Goal: Information Seeking & Learning: Learn about a topic

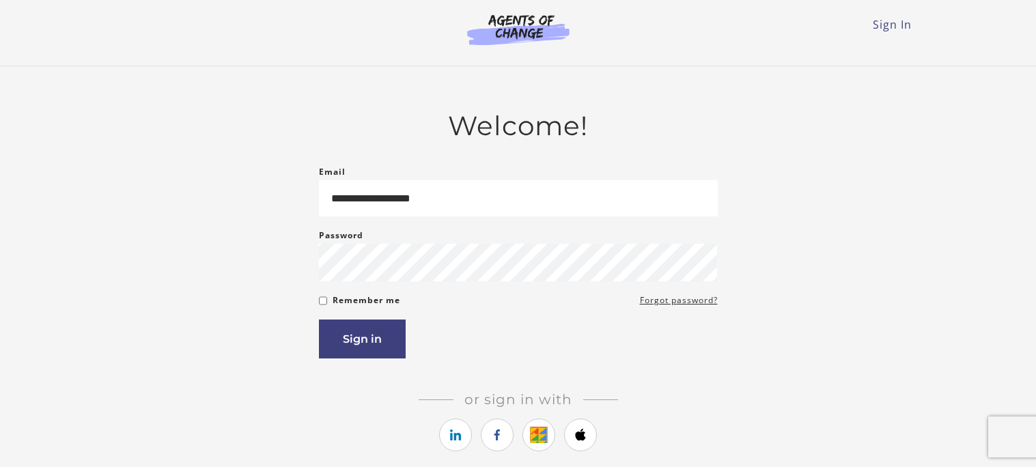
type input "**********"
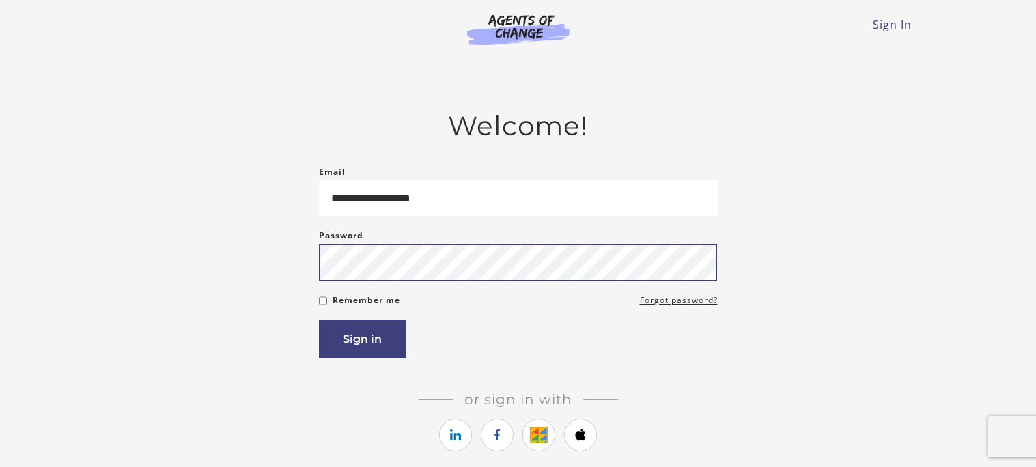
click at [319, 320] on button "Sign in" at bounding box center [362, 339] width 87 height 39
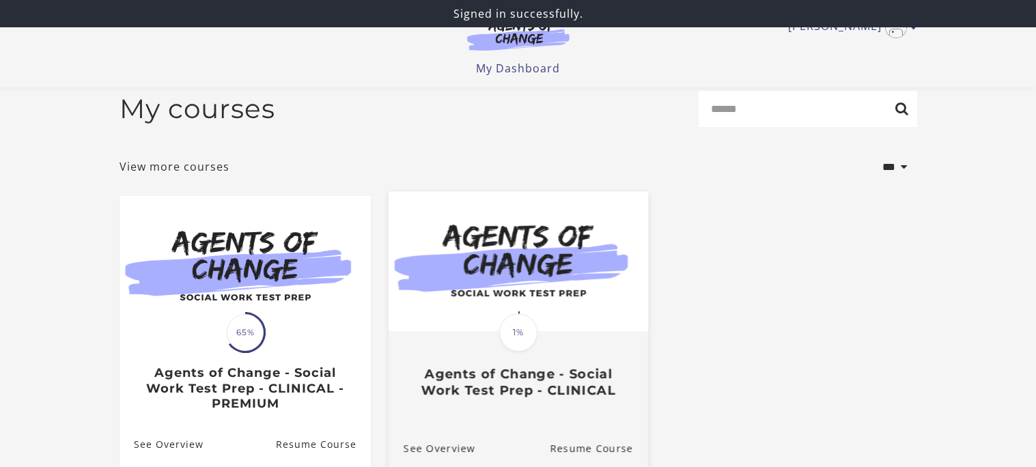
scroll to position [36, 0]
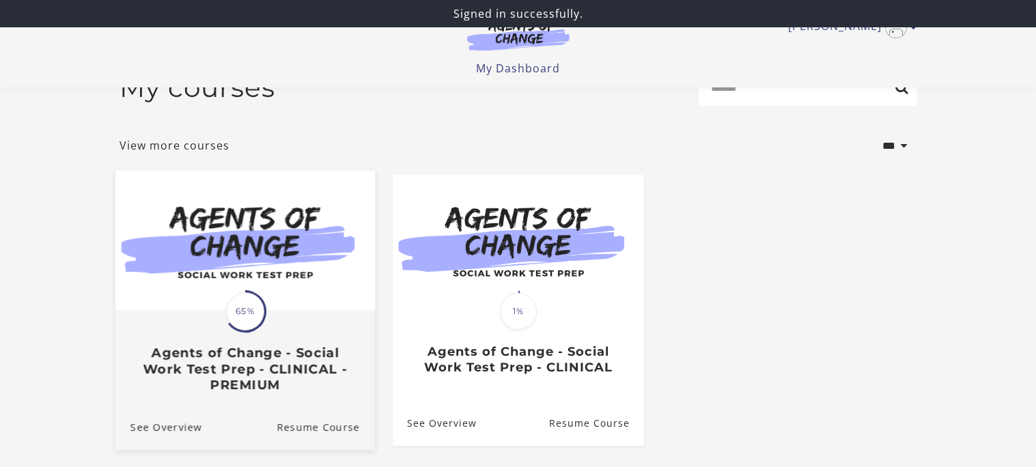
click at [256, 292] on div "Translation missing: en.liquid.partials.dashboard_course_card.progress_descript…" at bounding box center [245, 311] width 42 height 42
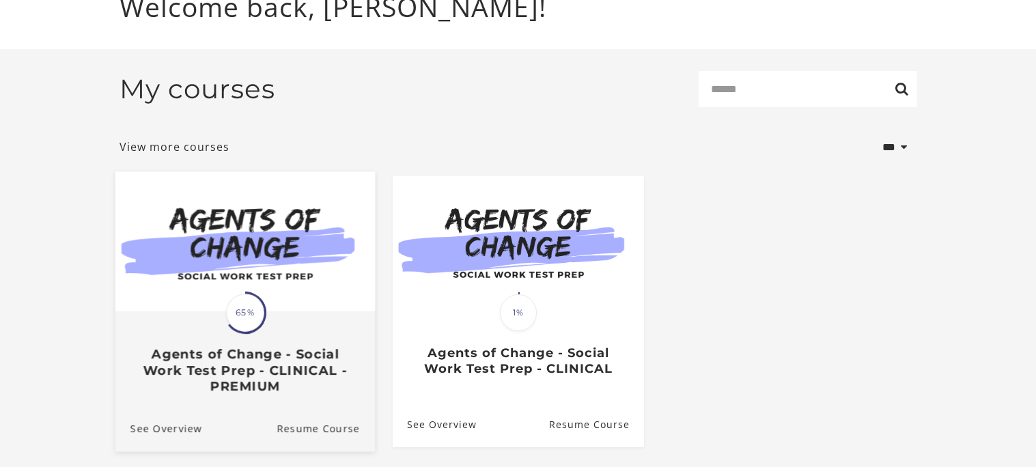
click at [237, 242] on img at bounding box center [245, 241] width 260 height 140
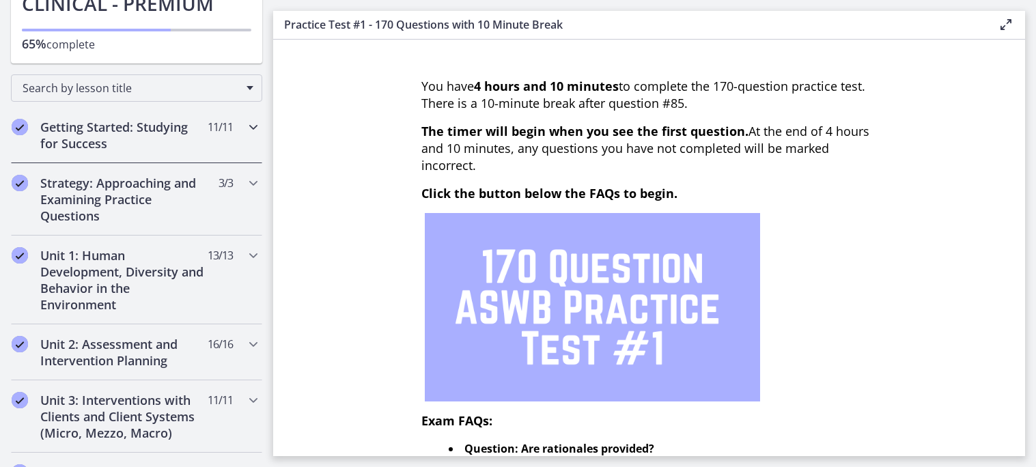
scroll to position [94, 0]
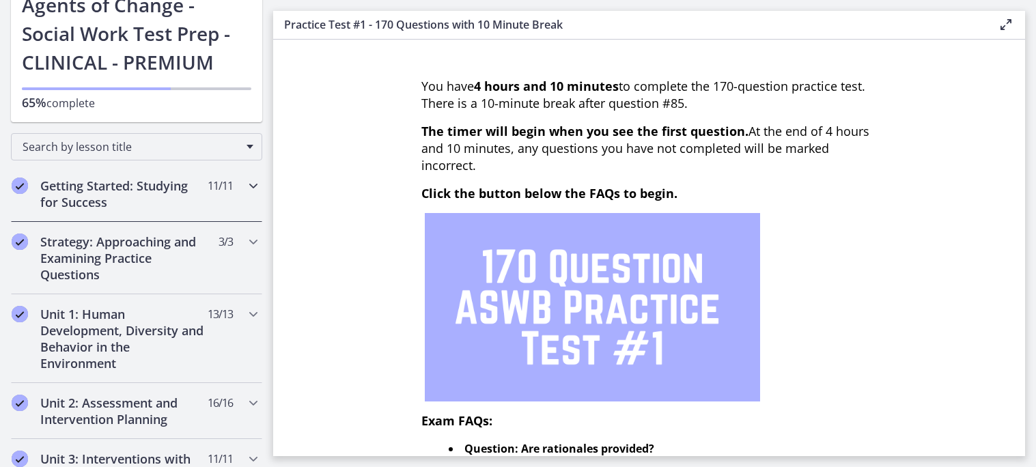
click at [156, 200] on h2 "Getting Started: Studying for Success" at bounding box center [123, 194] width 167 height 33
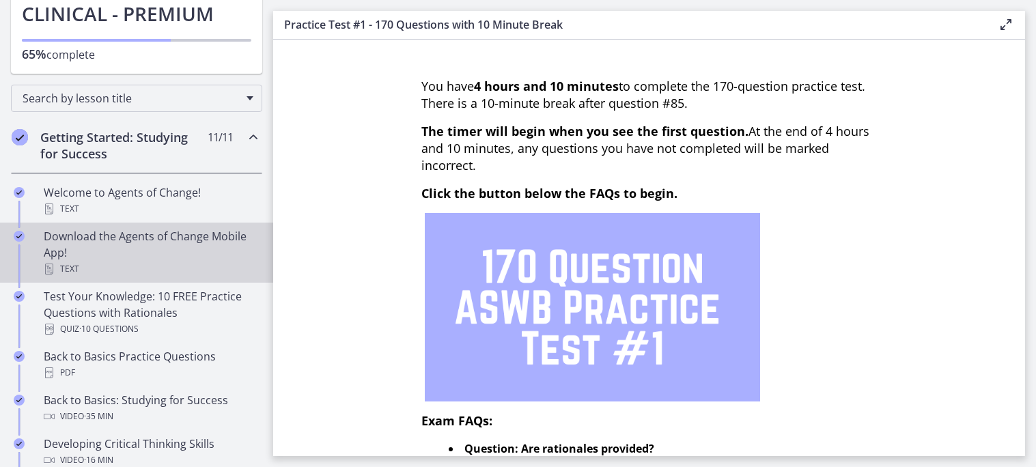
scroll to position [159, 0]
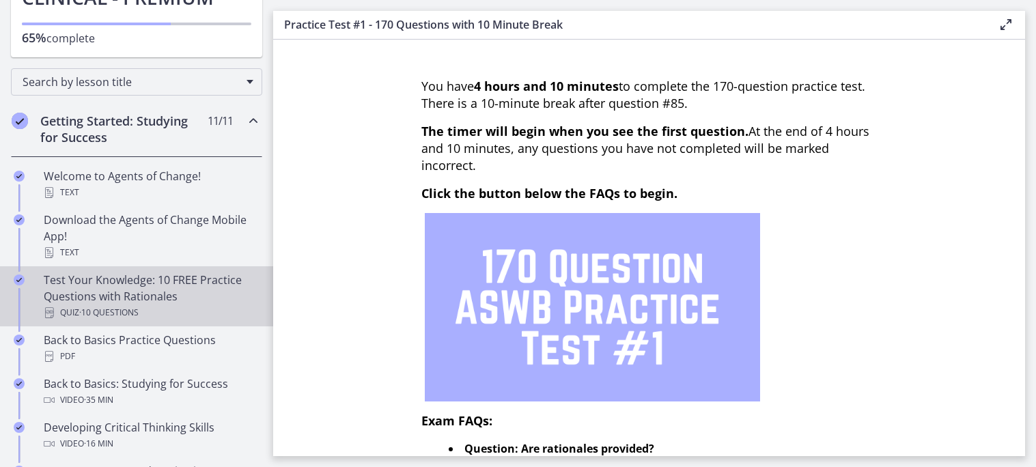
click at [135, 290] on div "Test Your Knowledge: 10 FREE Practice Questions with Rationales Quiz · 10 Quest…" at bounding box center [150, 296] width 213 height 49
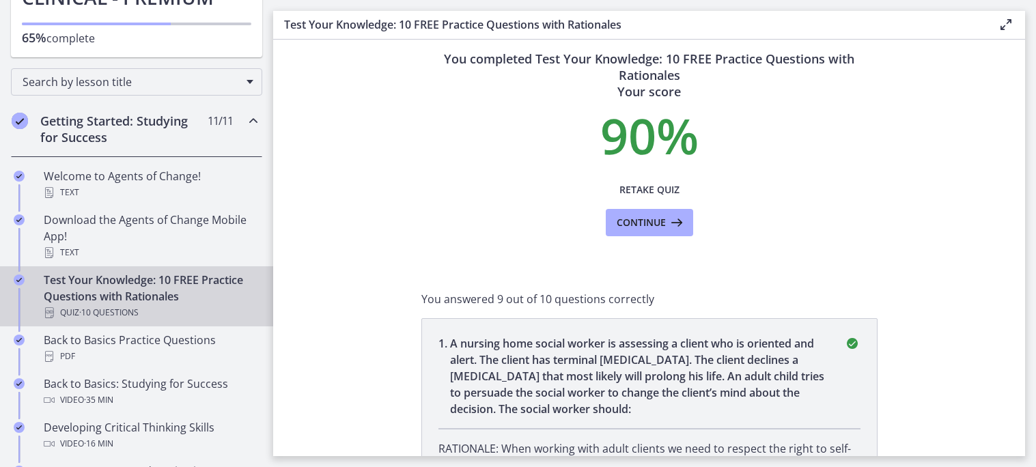
scroll to position [36, 0]
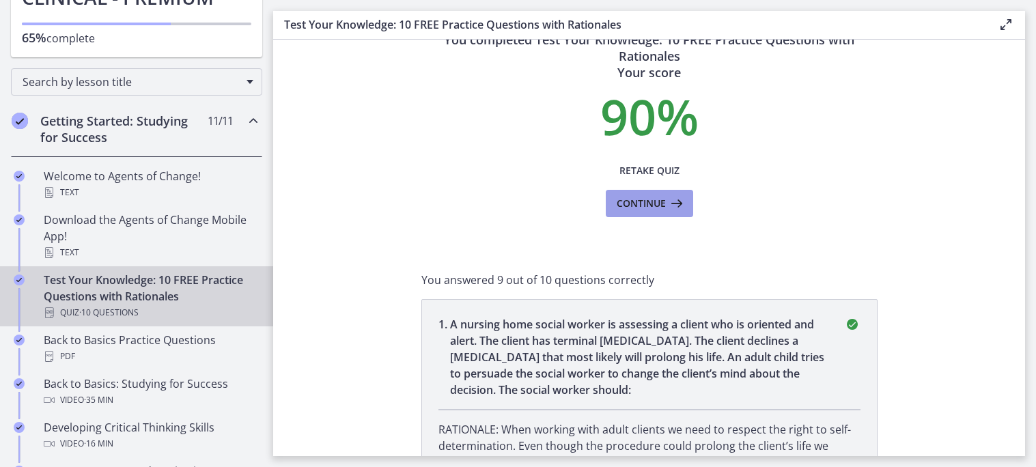
click at [657, 200] on span "Continue" at bounding box center [641, 203] width 49 height 16
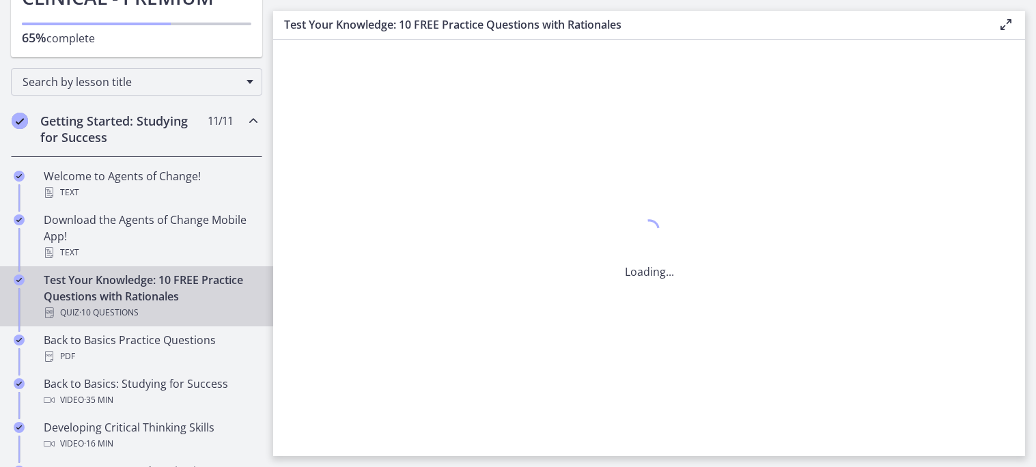
scroll to position [0, 0]
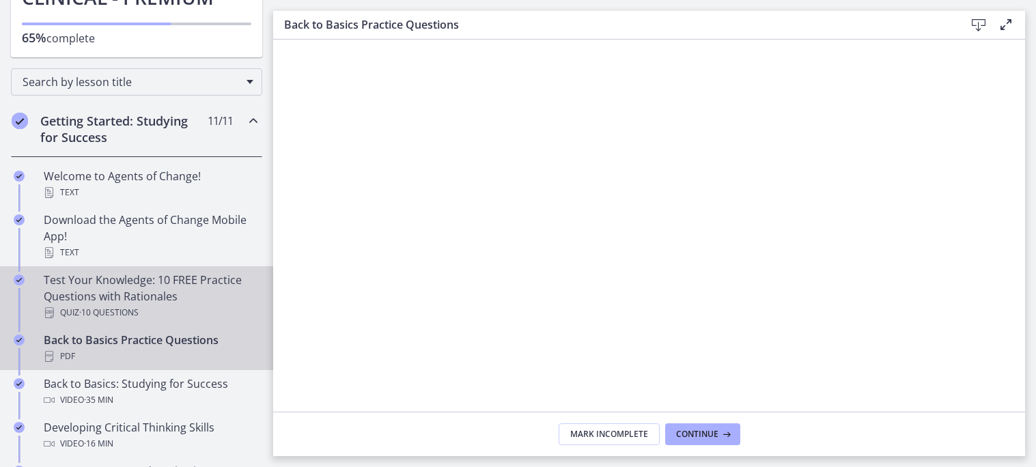
click at [144, 286] on div "Test Your Knowledge: 10 FREE Practice Questions with Rationales Quiz · 10 Quest…" at bounding box center [150, 296] width 213 height 49
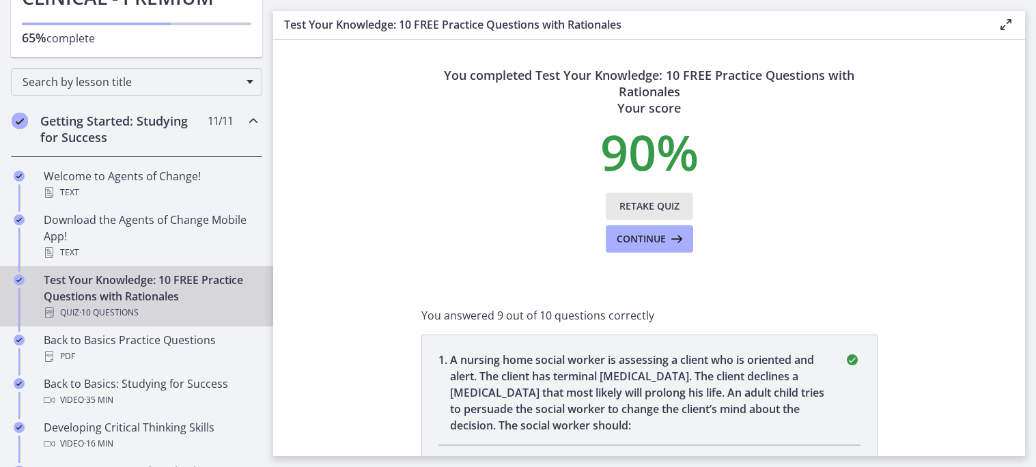
click at [653, 206] on span "Retake Quiz" at bounding box center [649, 206] width 60 height 16
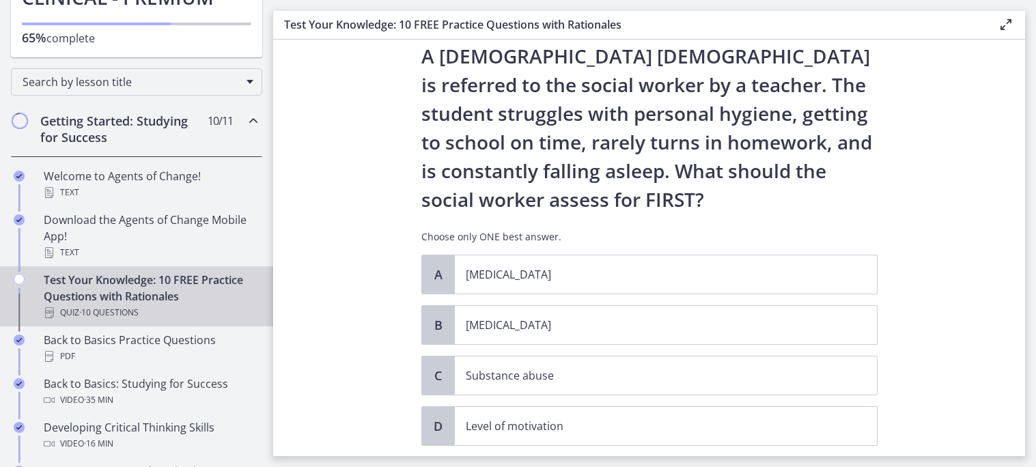
scroll to position [44, 0]
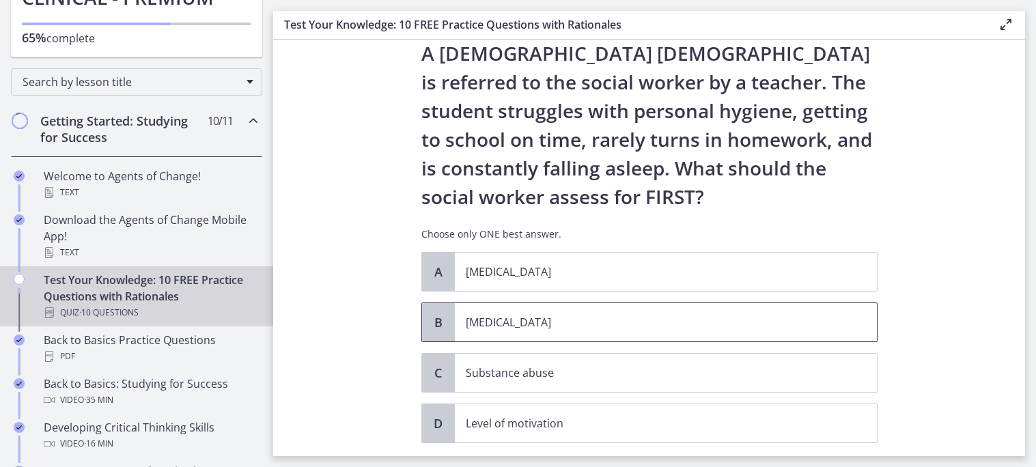
click at [505, 316] on p "[MEDICAL_DATA]" at bounding box center [652, 322] width 373 height 16
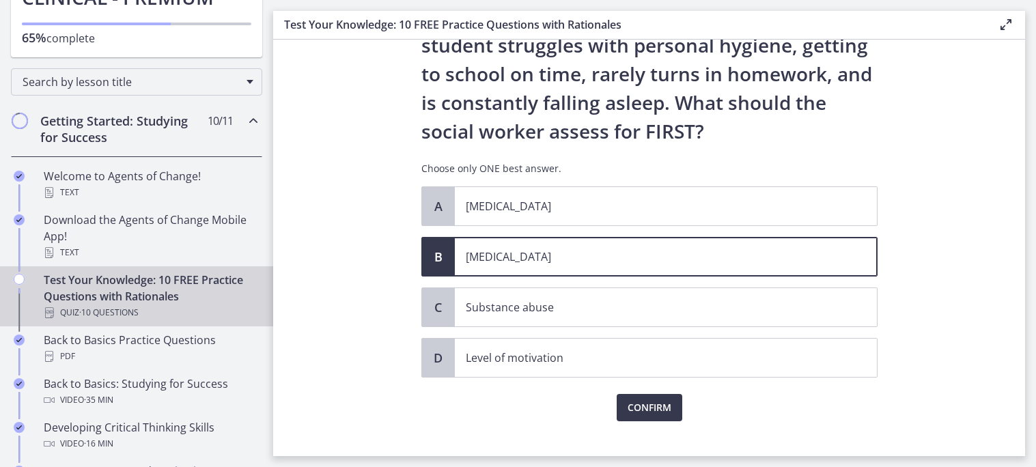
scroll to position [130, 0]
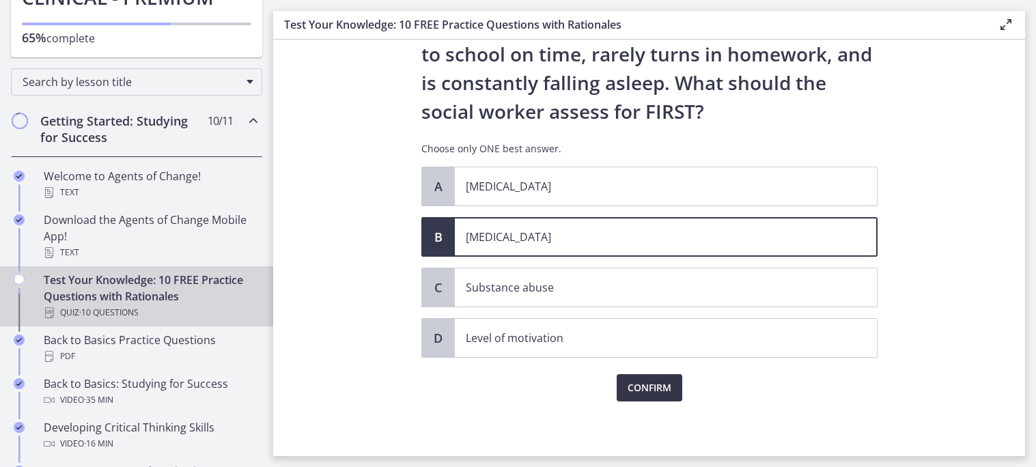
click at [642, 381] on span "Confirm" at bounding box center [650, 388] width 44 height 16
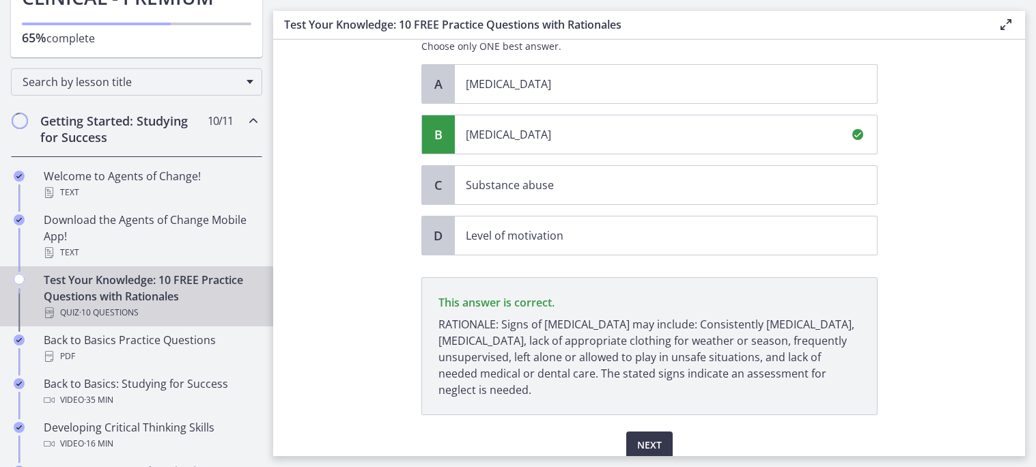
scroll to position [290, 0]
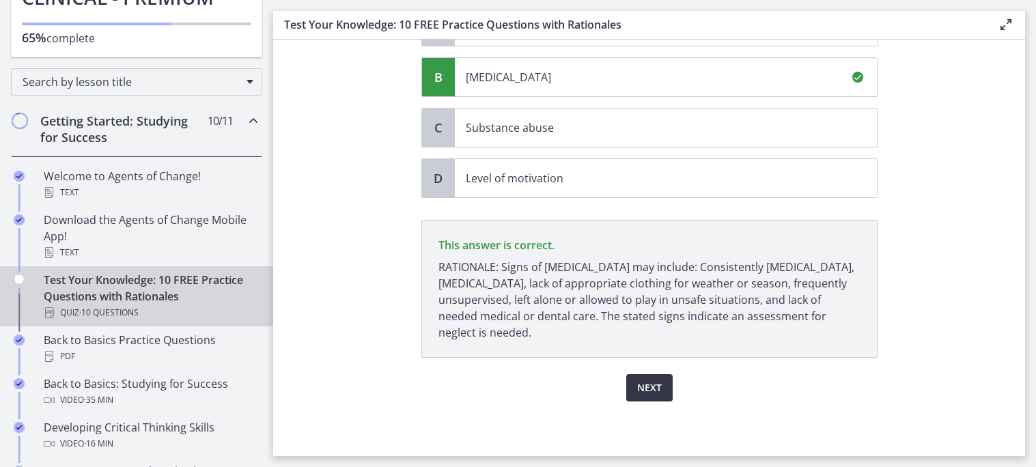
click at [643, 391] on span "Next" at bounding box center [649, 388] width 25 height 16
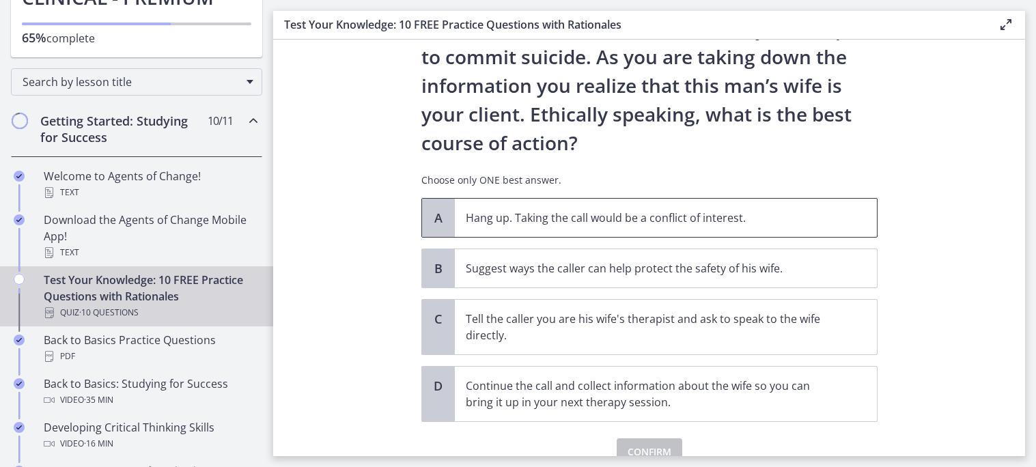
scroll to position [172, 0]
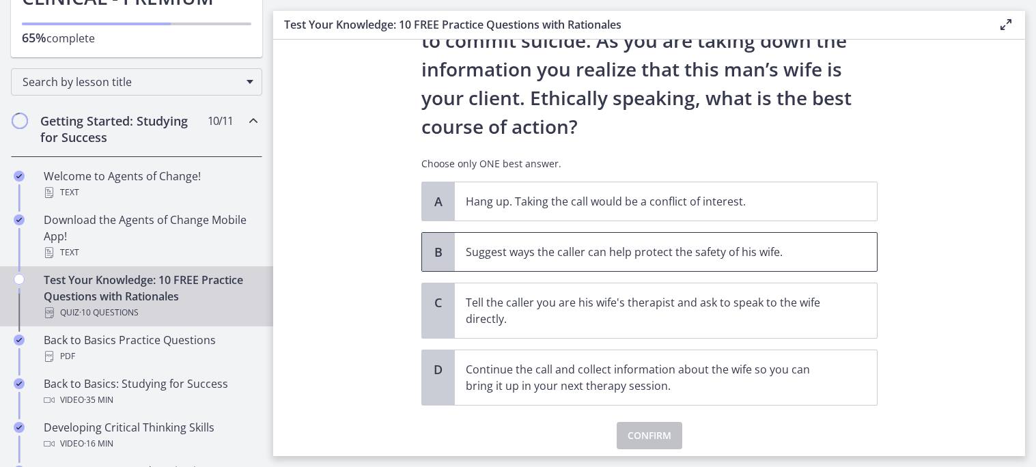
click at [574, 253] on p "Suggest ways the caller can help protect the safety of his wife." at bounding box center [652, 252] width 373 height 16
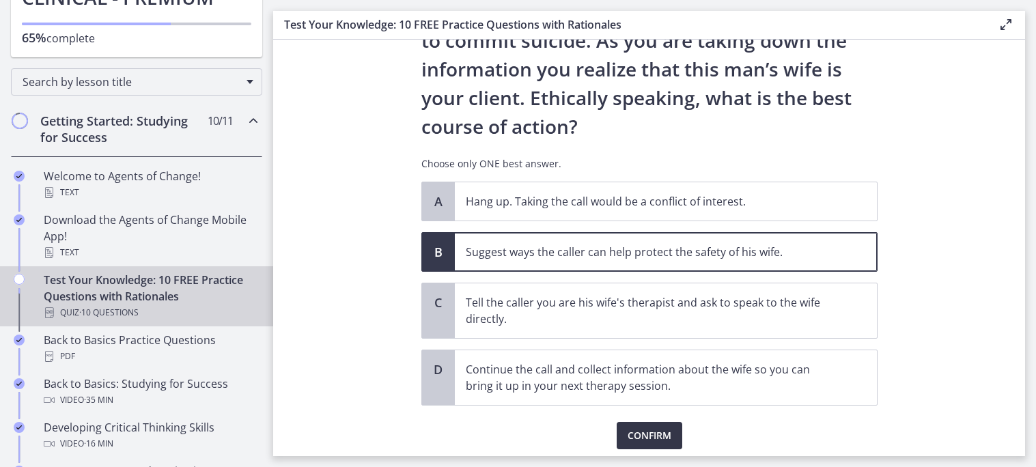
click at [628, 435] on span "Confirm" at bounding box center [650, 436] width 44 height 16
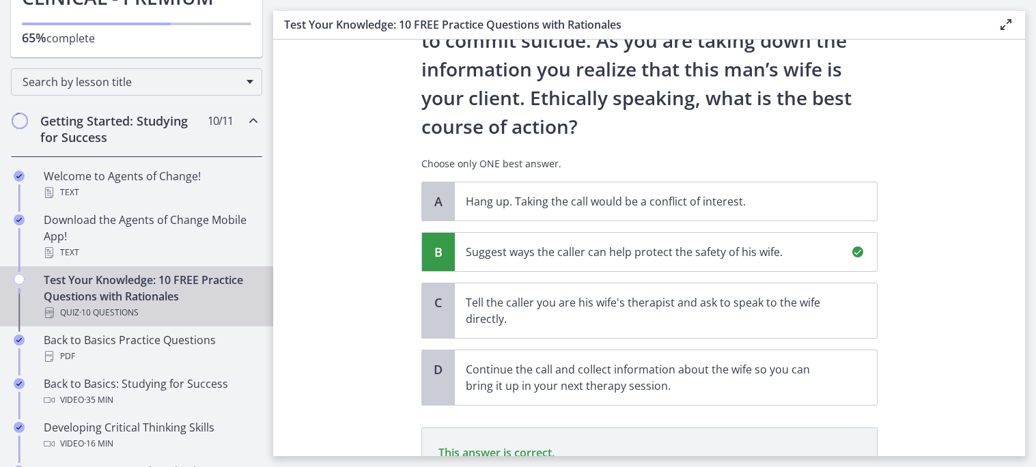
scroll to position [348, 0]
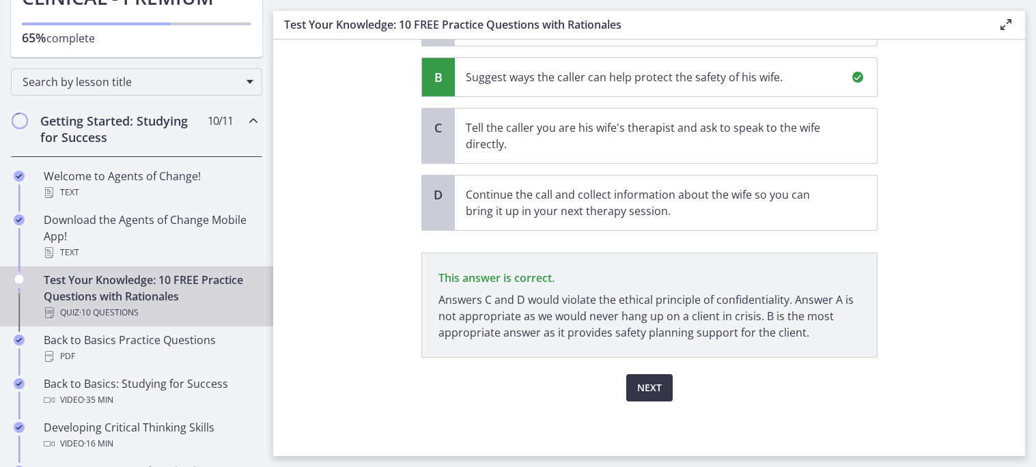
click at [649, 396] on button "Next" at bounding box center [649, 387] width 46 height 27
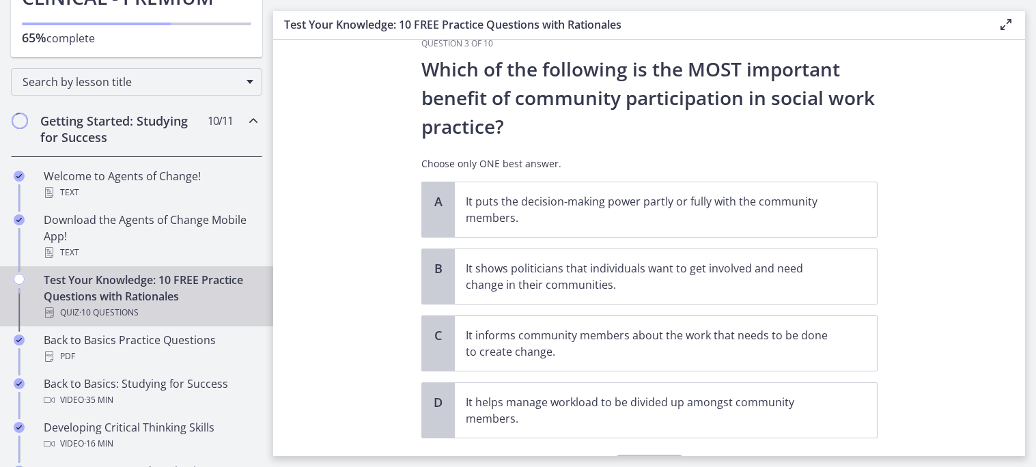
scroll to position [36, 0]
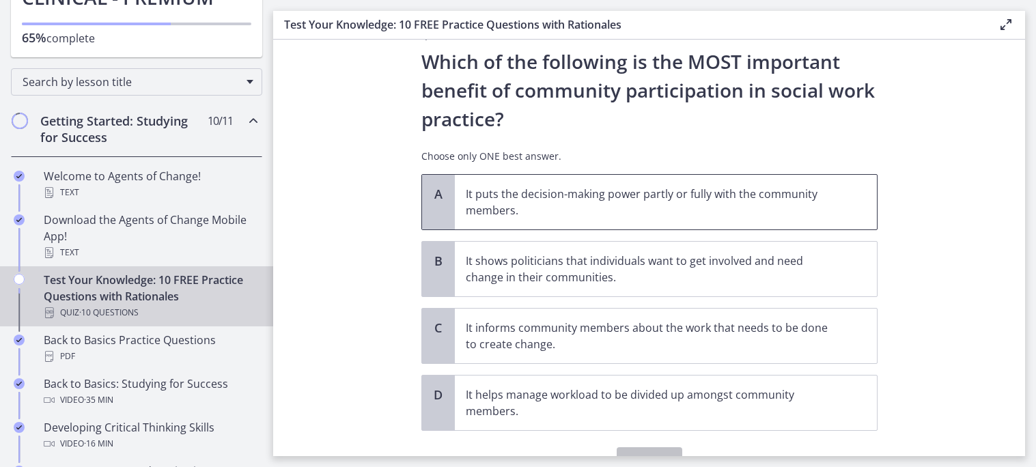
click at [553, 220] on span "It puts the decision-making power partly or fully with the community members." at bounding box center [666, 202] width 422 height 55
click at [654, 451] on button "Confirm" at bounding box center [650, 460] width 66 height 27
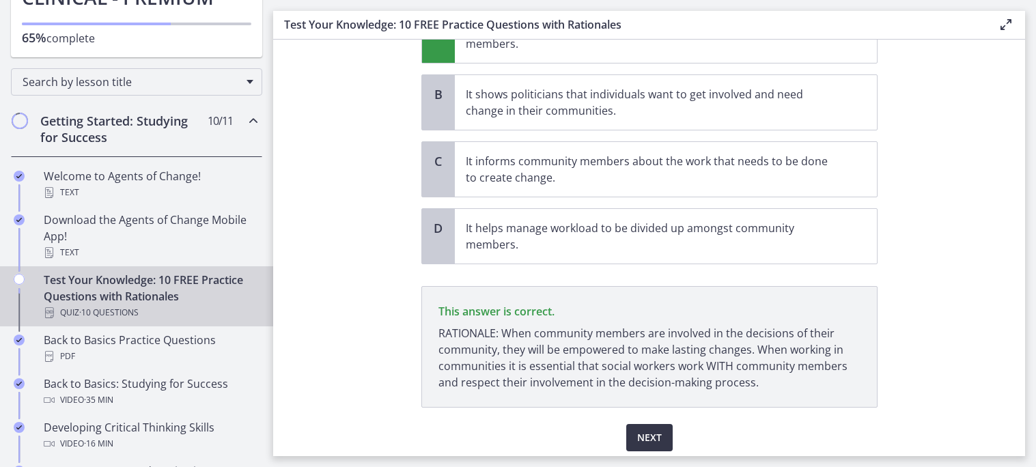
scroll to position [214, 0]
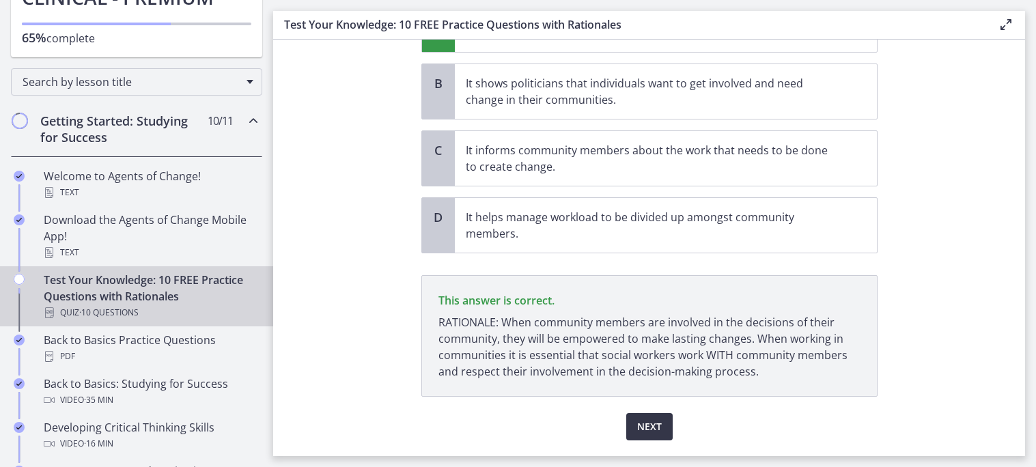
click at [651, 423] on span "Next" at bounding box center [649, 427] width 25 height 16
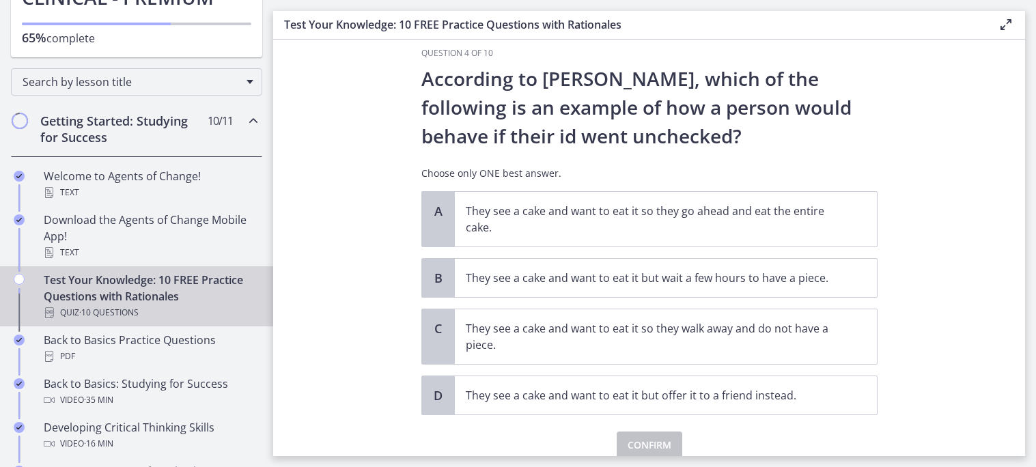
scroll to position [27, 0]
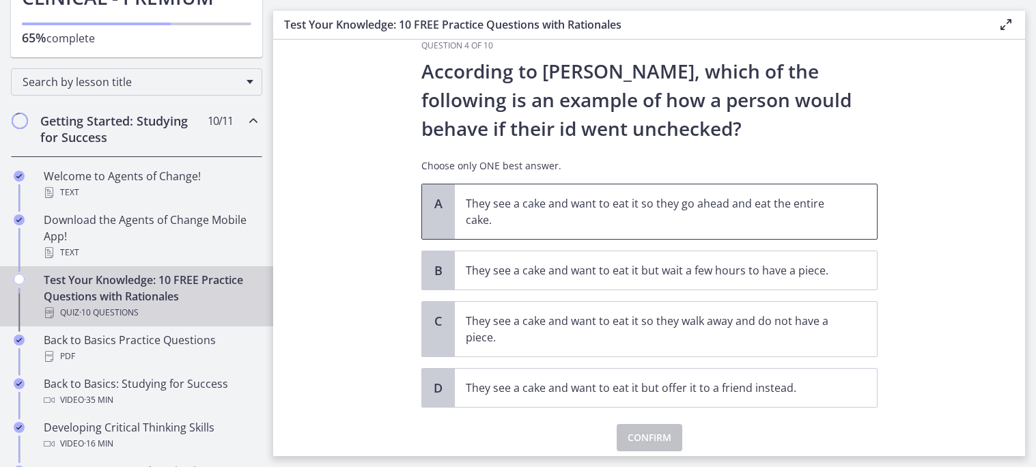
click at [532, 212] on p "They see a cake and want to eat it so they go ahead and eat the entire cake." at bounding box center [652, 211] width 373 height 33
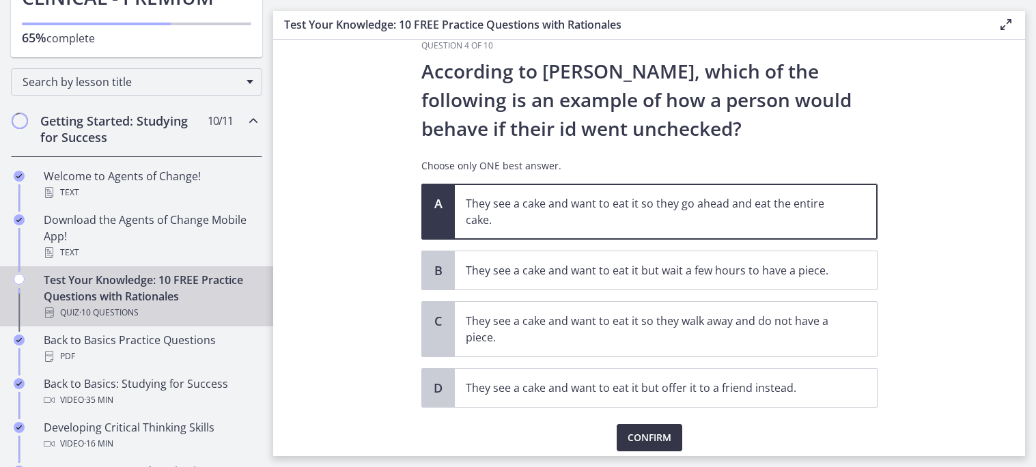
click at [646, 436] on span "Confirm" at bounding box center [650, 438] width 44 height 16
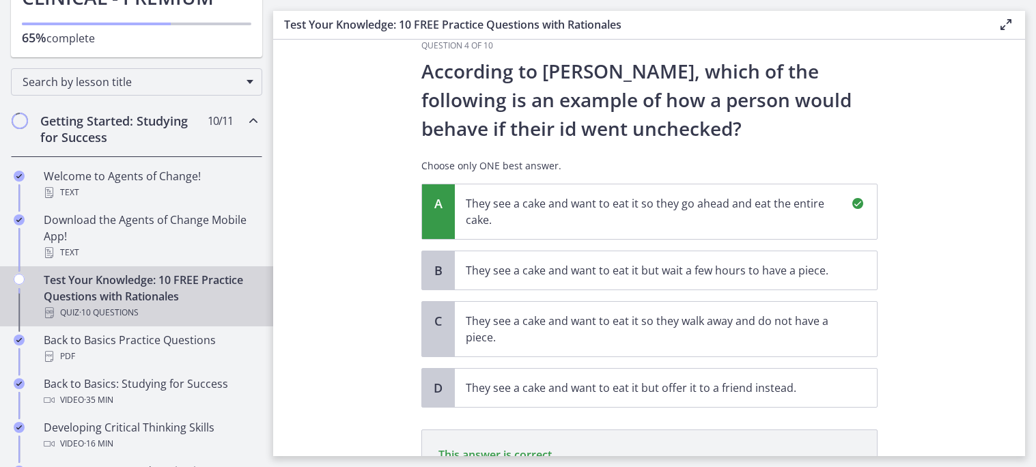
scroll to position [221, 0]
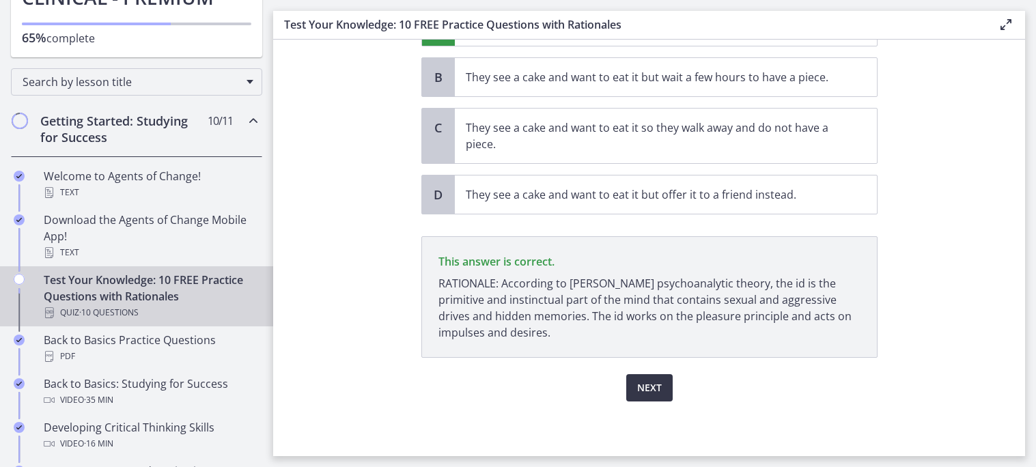
click at [662, 387] on button "Next" at bounding box center [649, 387] width 46 height 27
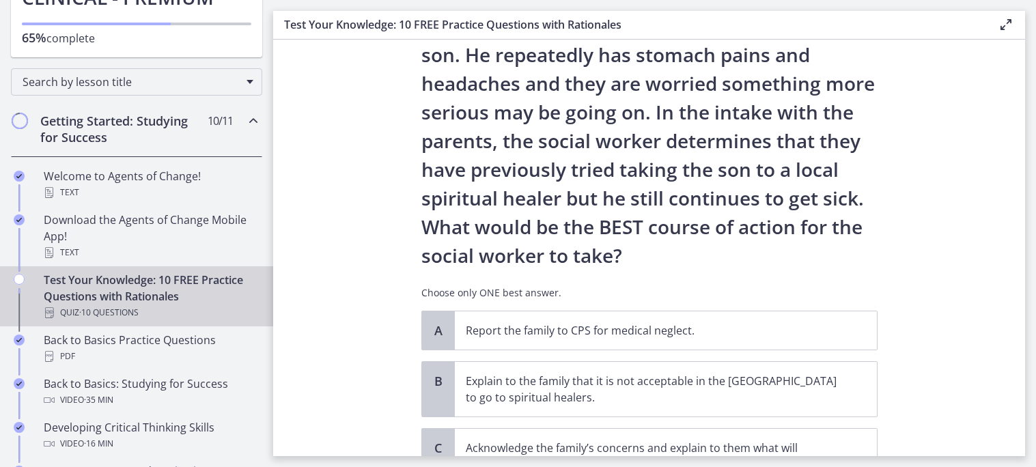
scroll to position [148, 0]
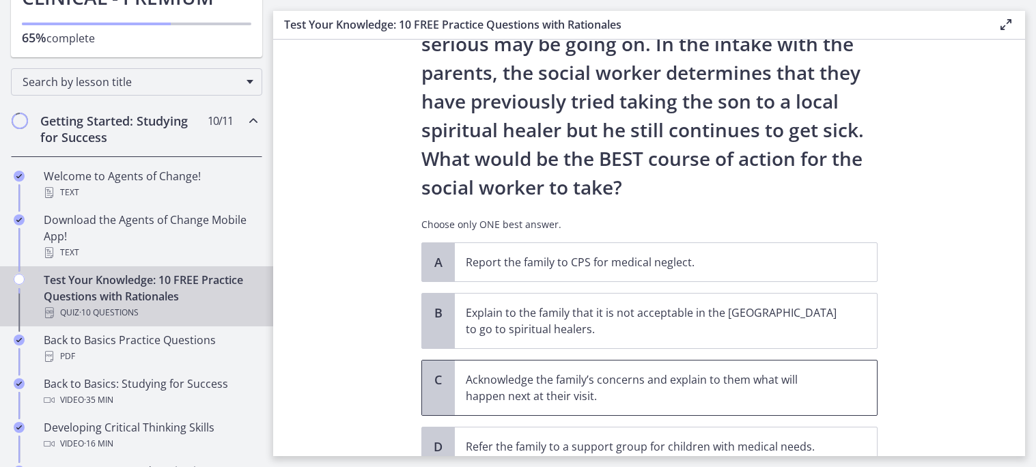
click at [656, 387] on p "Acknowledge the family’s concerns and explain to them what will happen next at …" at bounding box center [652, 388] width 373 height 33
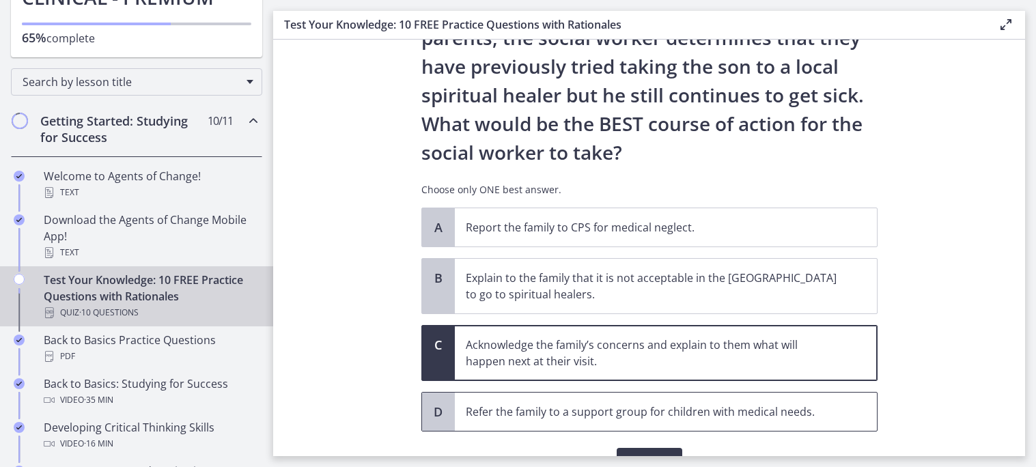
scroll to position [283, 0]
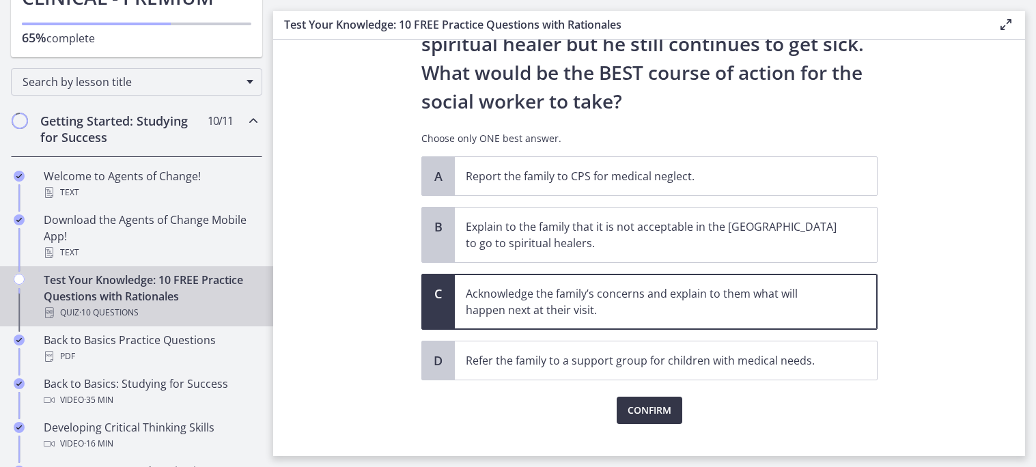
click at [662, 415] on span "Confirm" at bounding box center [650, 410] width 44 height 16
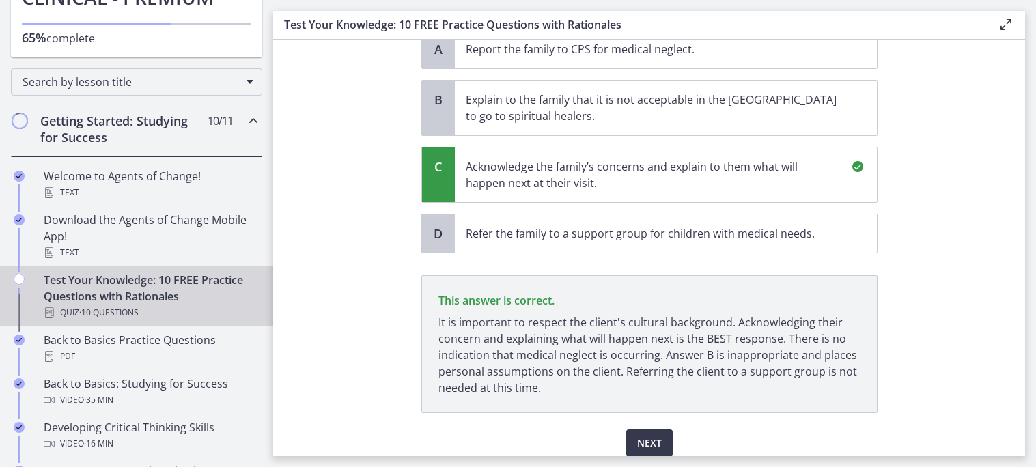
scroll to position [466, 0]
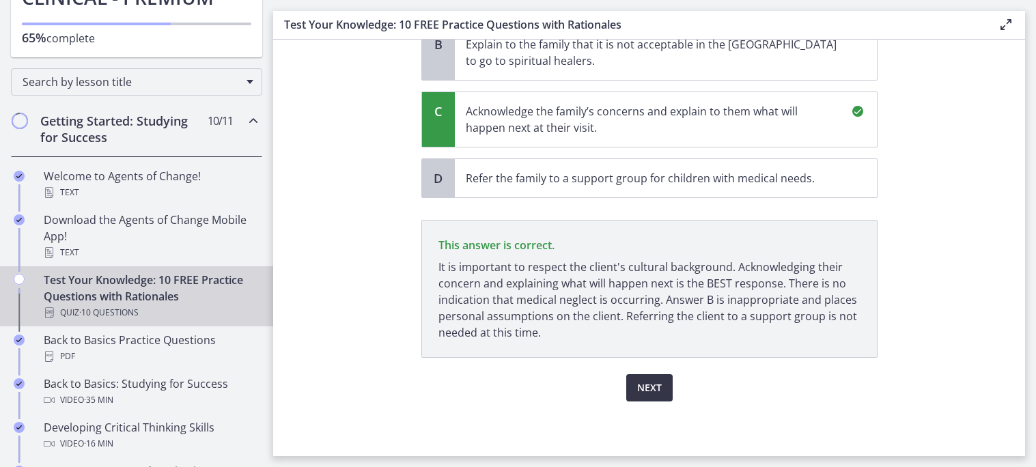
click at [650, 384] on span "Next" at bounding box center [649, 388] width 25 height 16
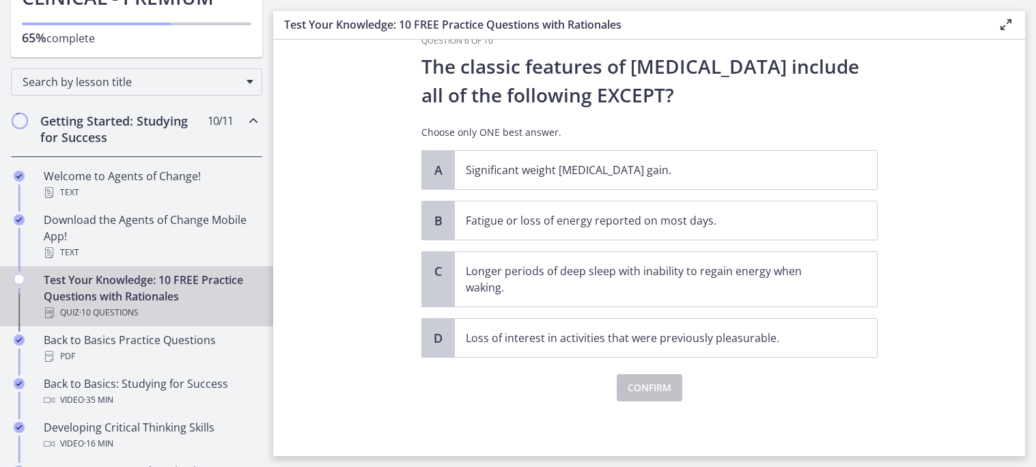
scroll to position [0, 0]
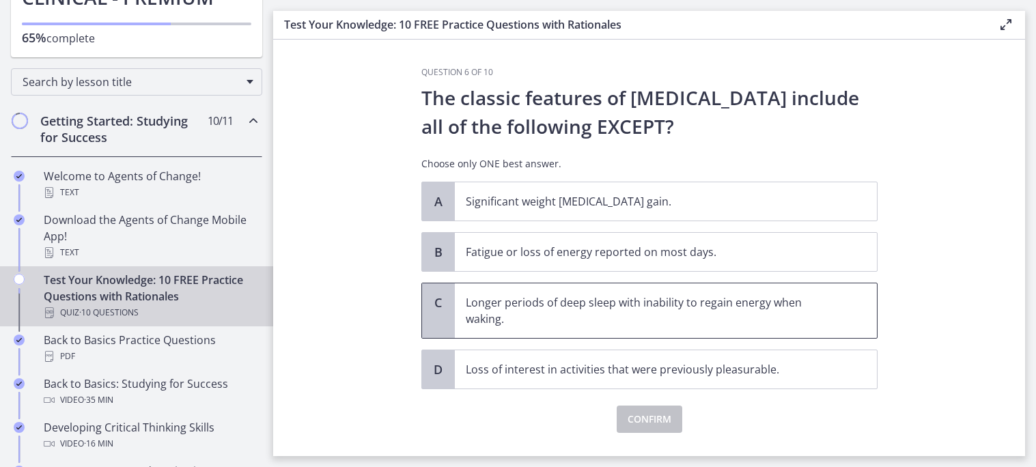
click at [535, 313] on p "Longer periods of deep sleep with inability to regain energy when waking." at bounding box center [652, 310] width 373 height 33
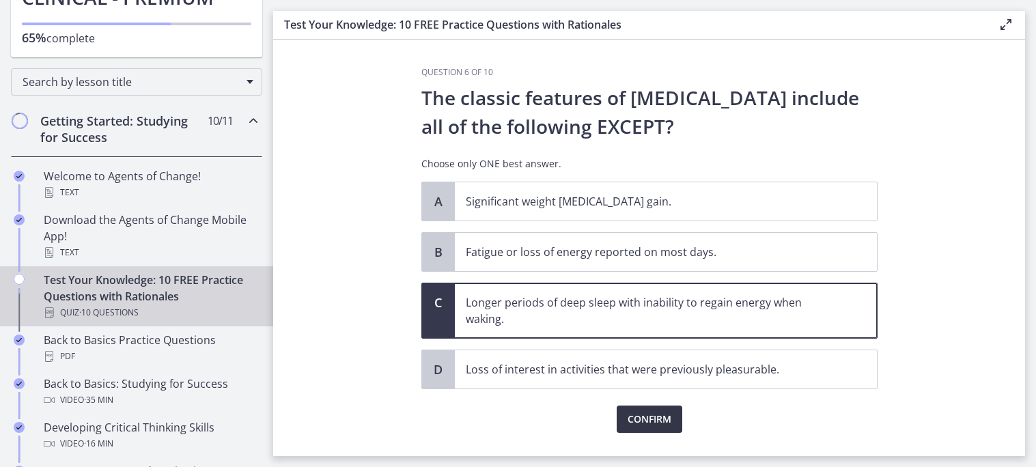
click at [634, 413] on span "Confirm" at bounding box center [650, 419] width 44 height 16
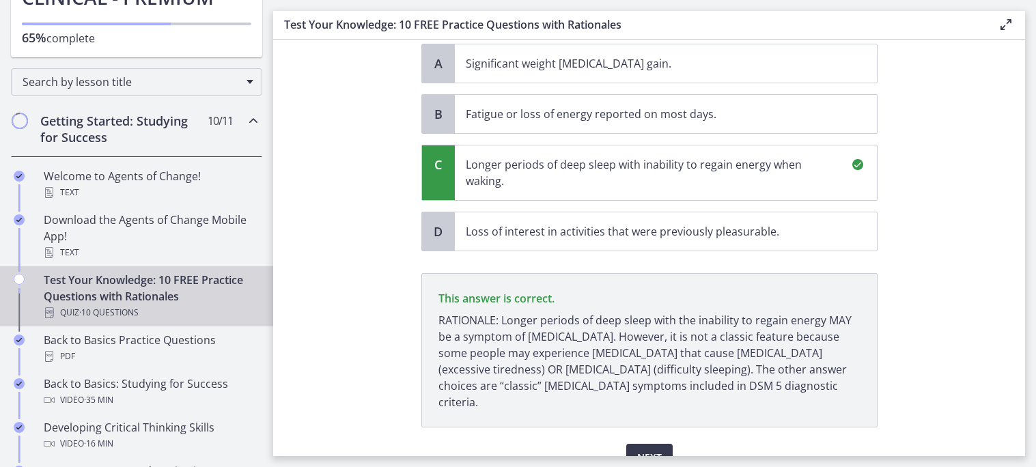
scroll to position [191, 0]
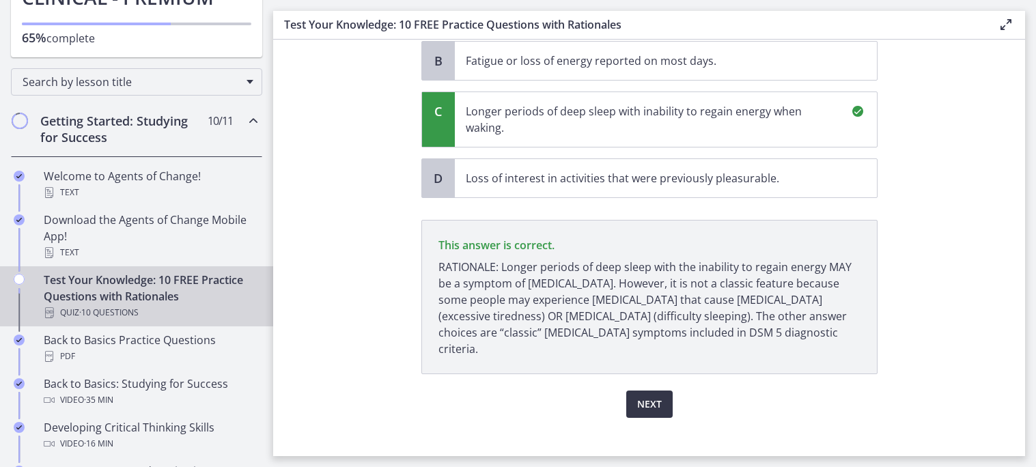
click at [649, 396] on span "Next" at bounding box center [649, 404] width 25 height 16
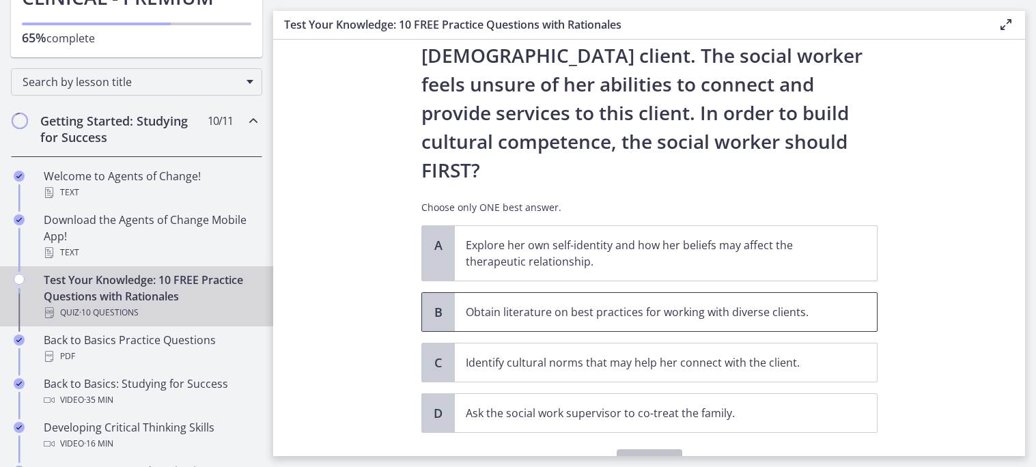
scroll to position [215, 0]
click at [610, 236] on p "Explore her own self-identity and how her beliefs may affect the therapeutic re…" at bounding box center [652, 252] width 373 height 33
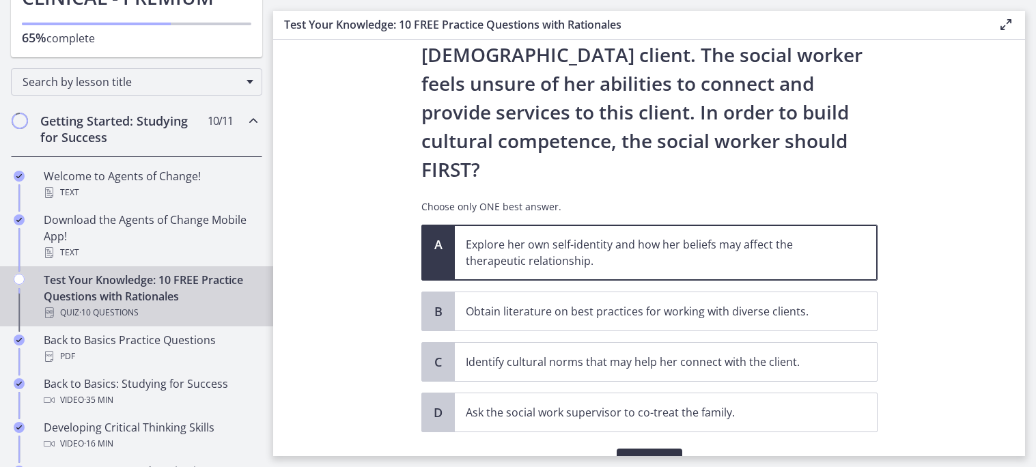
click at [640, 454] on span "Confirm" at bounding box center [650, 462] width 44 height 16
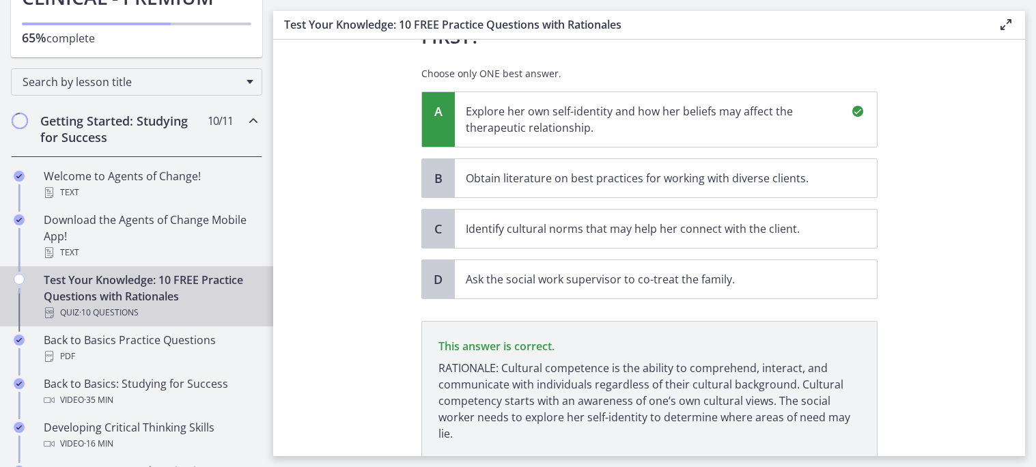
scroll to position [393, 0]
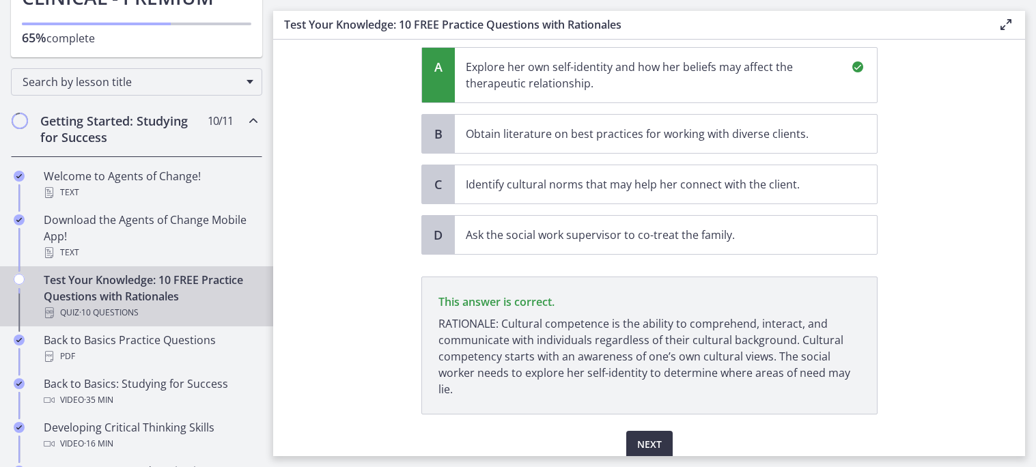
click at [654, 436] on span "Next" at bounding box center [649, 444] width 25 height 16
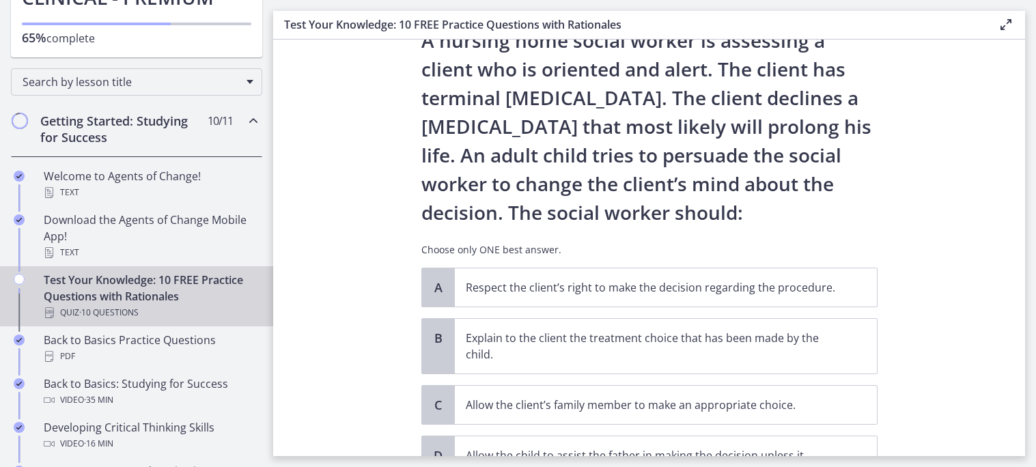
scroll to position [191, 0]
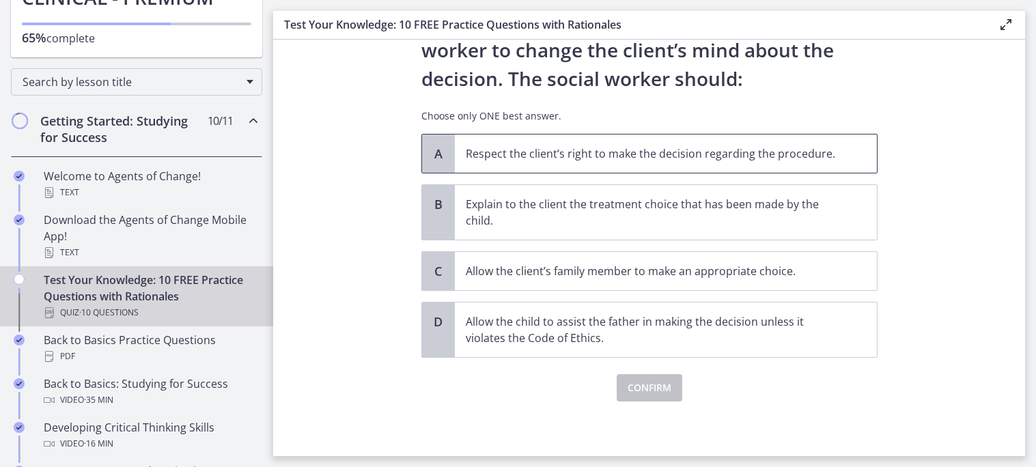
click at [531, 162] on span "Respect the client’s right to make the decision regarding the procedure." at bounding box center [666, 154] width 422 height 38
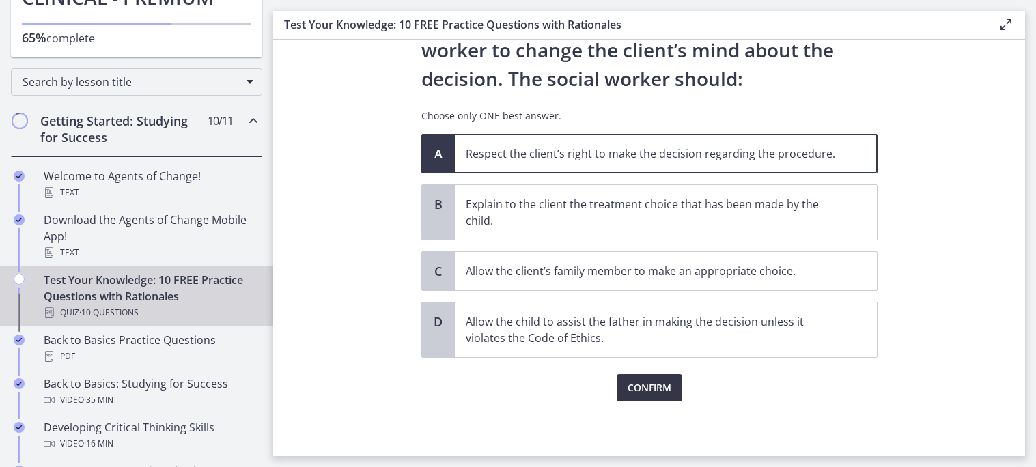
click at [639, 393] on span "Confirm" at bounding box center [650, 388] width 44 height 16
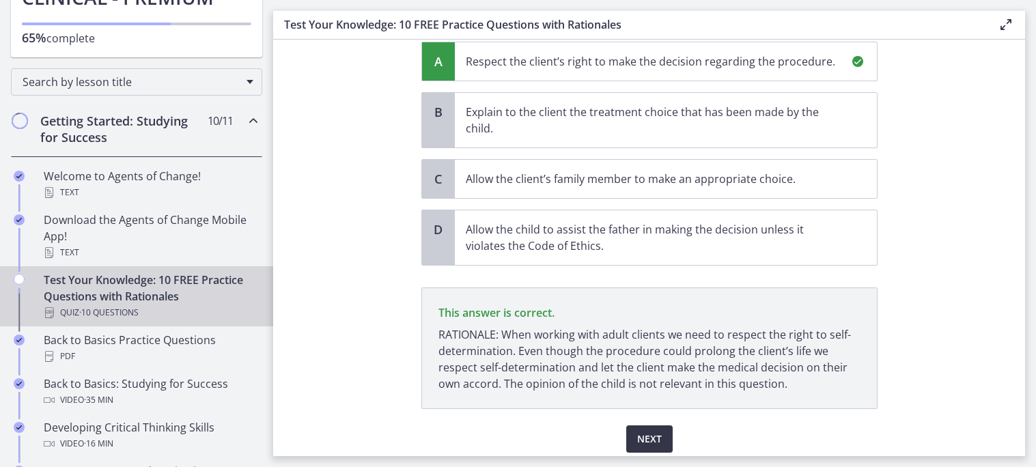
scroll to position [335, 0]
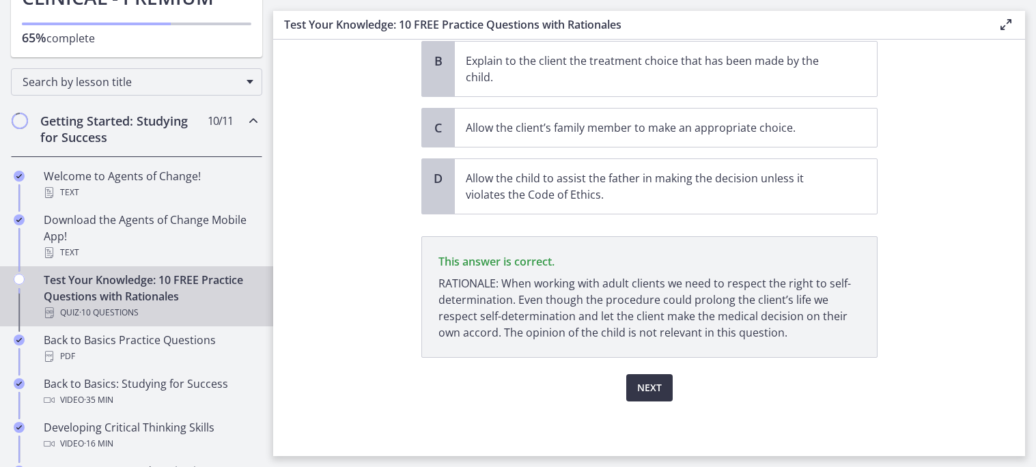
click at [653, 391] on span "Next" at bounding box center [649, 388] width 25 height 16
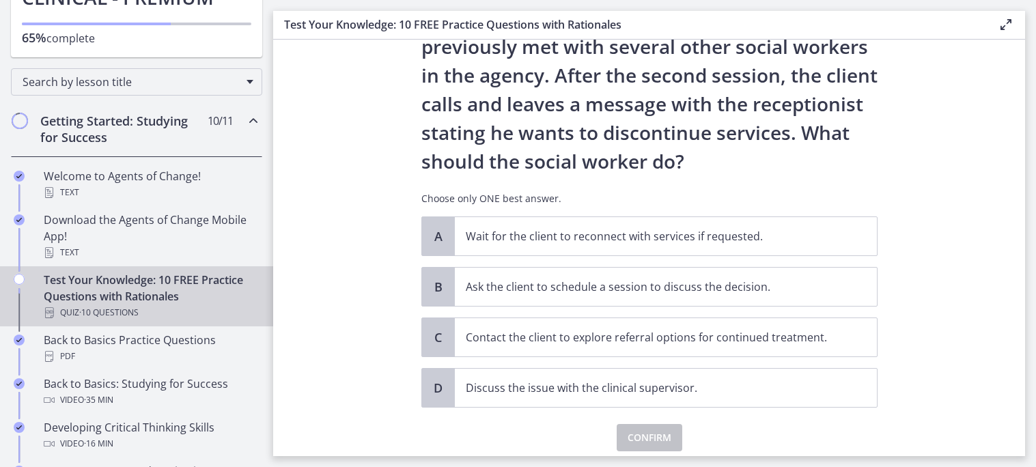
scroll to position [108, 0]
click at [589, 331] on p "Contact the client to explore referral options for continued treatment." at bounding box center [652, 338] width 373 height 16
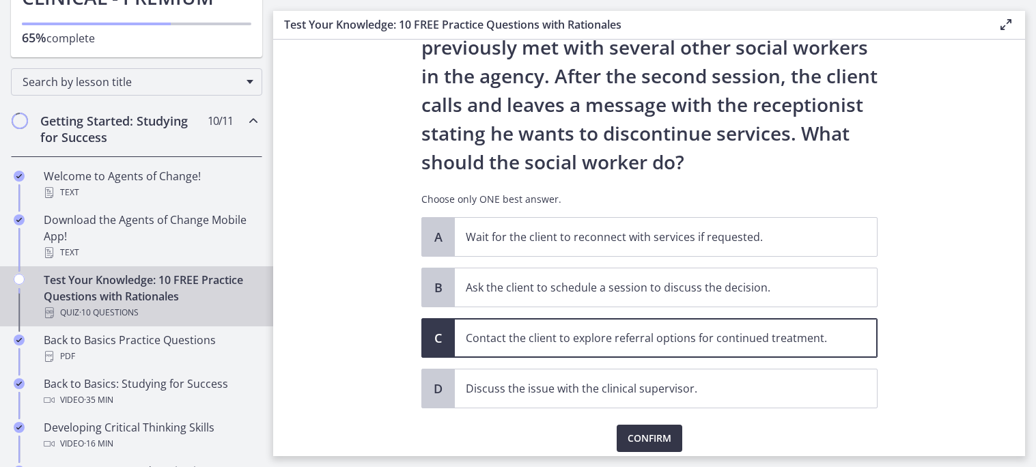
click at [645, 429] on button "Confirm" at bounding box center [650, 438] width 66 height 27
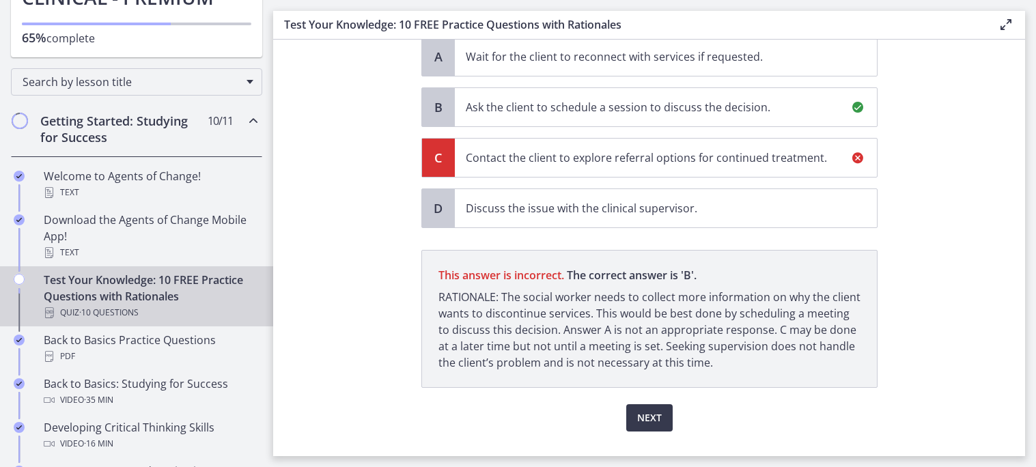
scroll to position [282, 0]
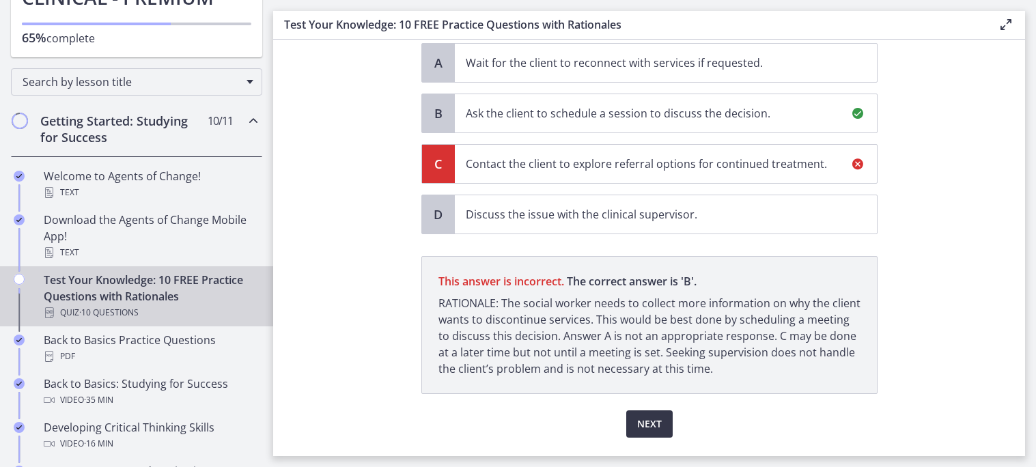
click at [662, 435] on button "Next" at bounding box center [649, 423] width 46 height 27
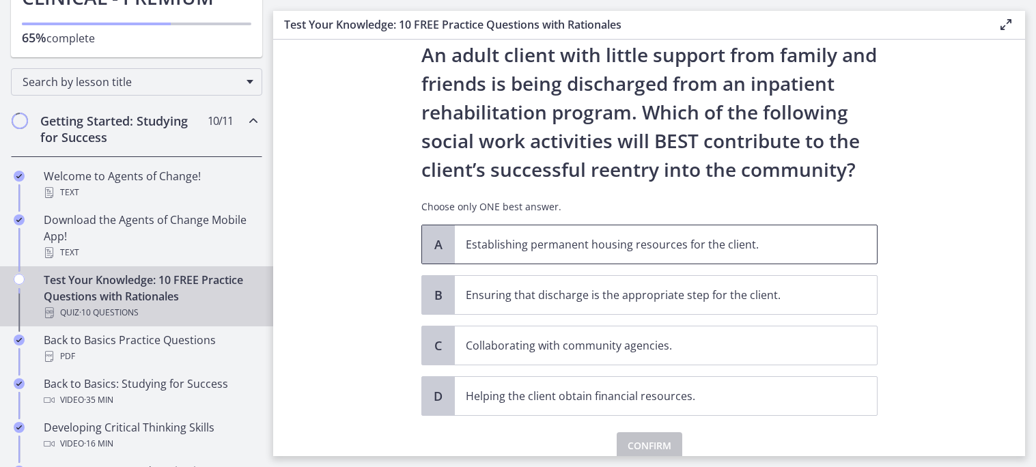
scroll to position [49, 0]
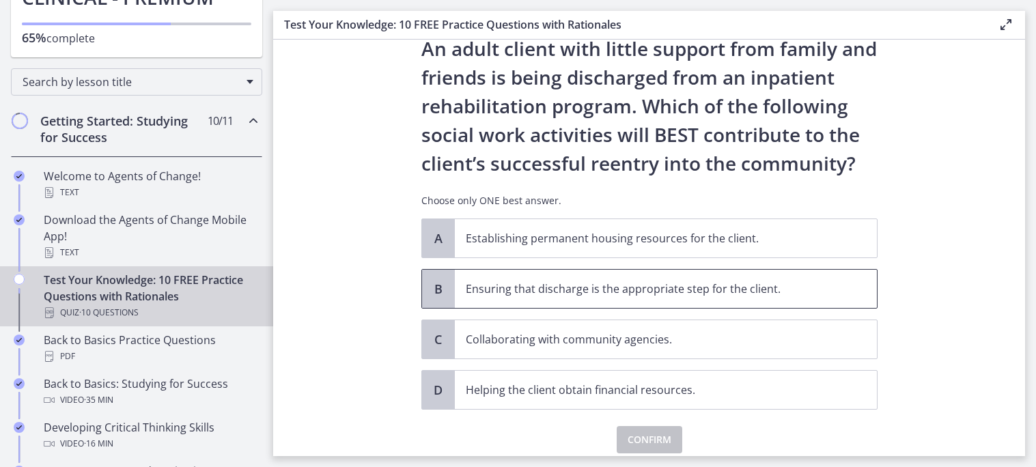
click at [531, 297] on p "Ensuring that discharge is the appropriate step for the client." at bounding box center [652, 289] width 373 height 16
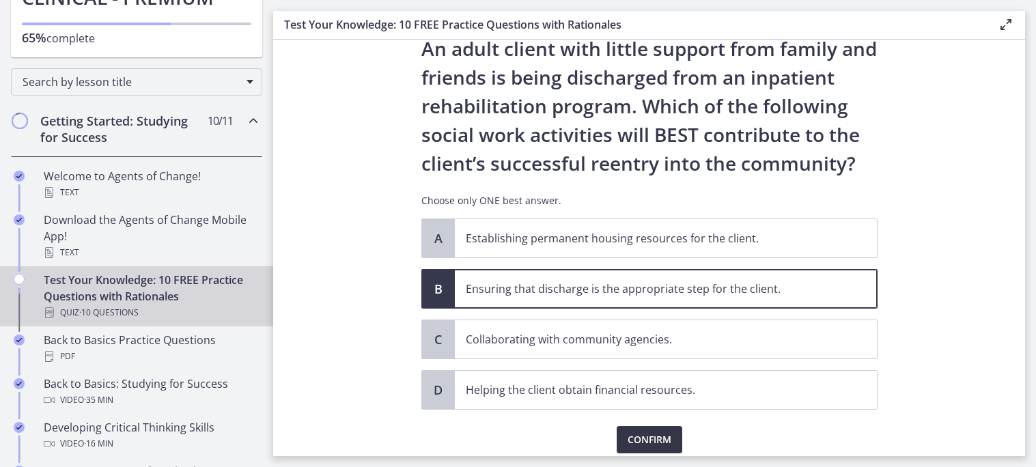
click at [636, 438] on span "Confirm" at bounding box center [650, 440] width 44 height 16
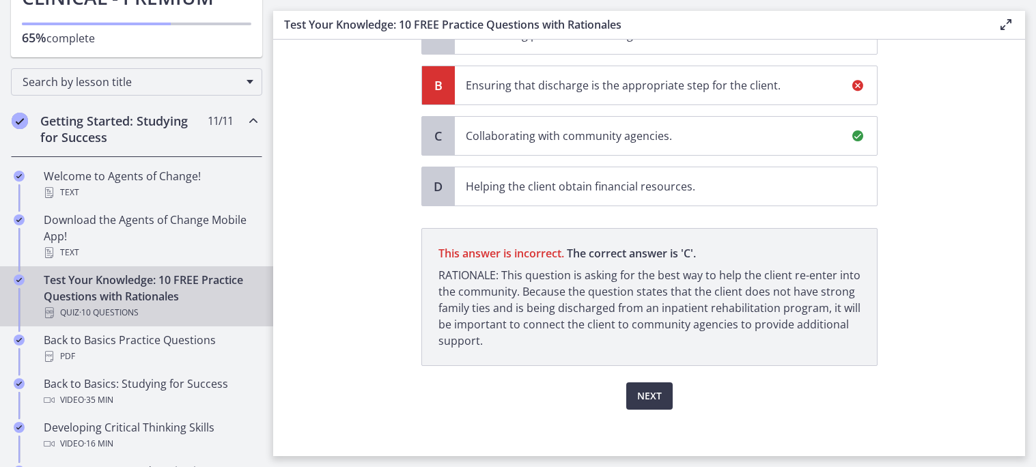
scroll to position [262, 0]
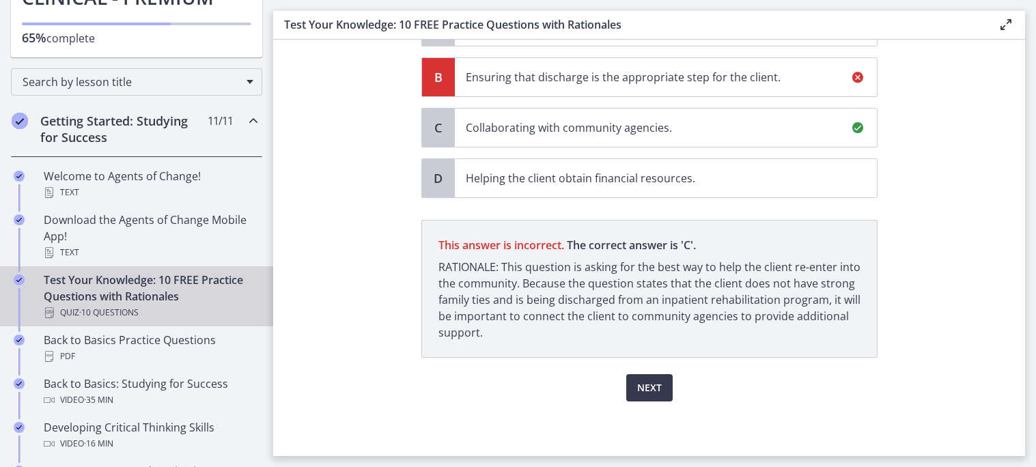
click at [673, 382] on div "Next" at bounding box center [649, 380] width 456 height 44
click at [643, 397] on button "Next" at bounding box center [649, 387] width 46 height 27
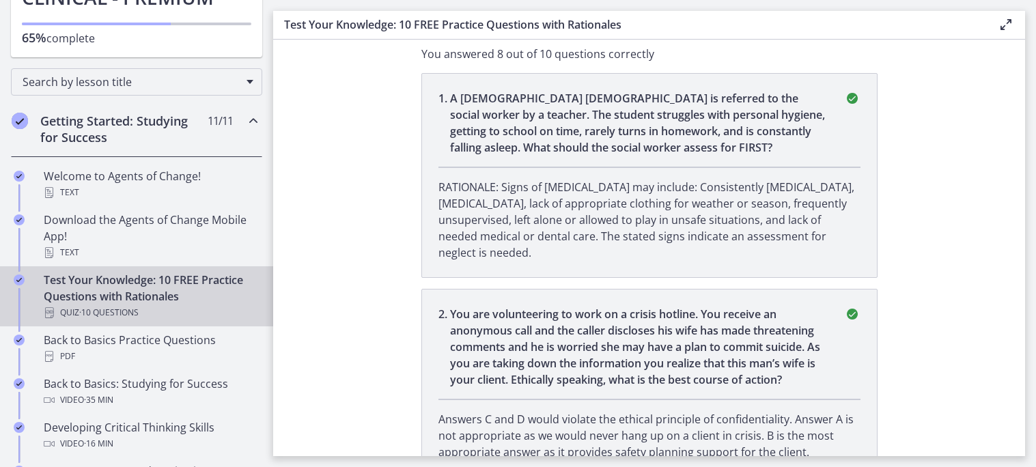
scroll to position [0, 0]
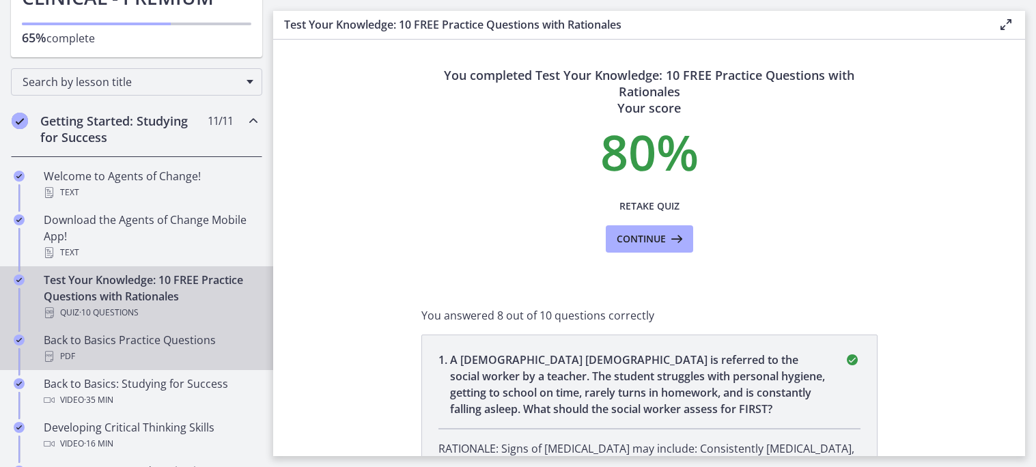
click at [136, 356] on div "PDF" at bounding box center [150, 356] width 213 height 16
